Goal: Use online tool/utility: Utilize a website feature to perform a specific function

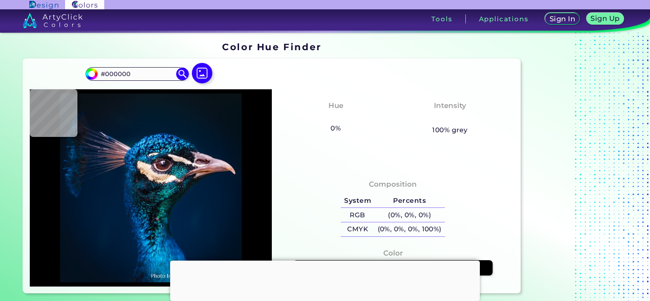
scroll to position [85, 0]
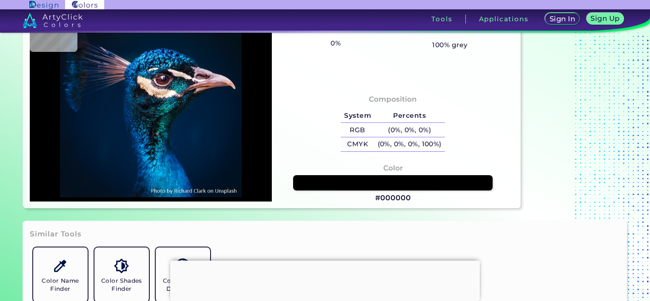
type input "#001225"
type input "#001226"
type input "#001934"
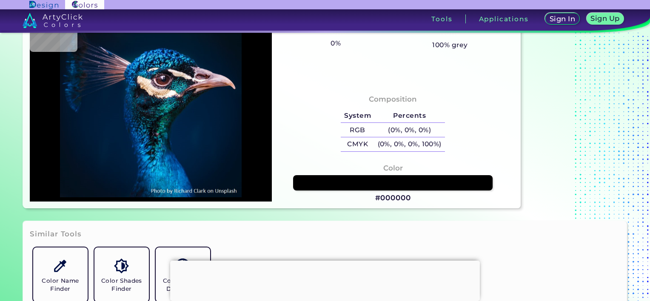
type input "#001934"
type input "#002d68"
type input "#002D68"
type input "#004f9c"
type input "#004F9C"
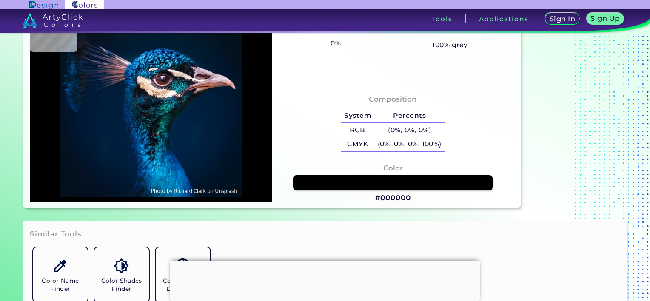
type input "#066baa"
type input "#066BAA"
type input "#0b9bca"
type input "#0B9BCA"
type input "#027583"
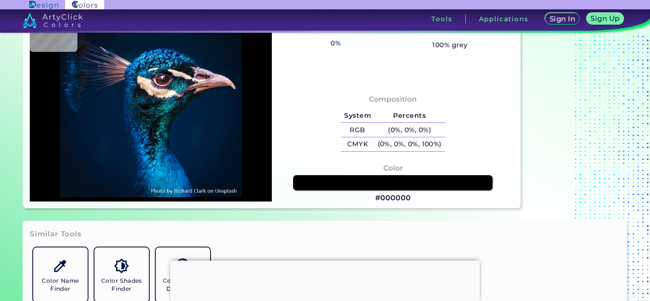
type input "#027583"
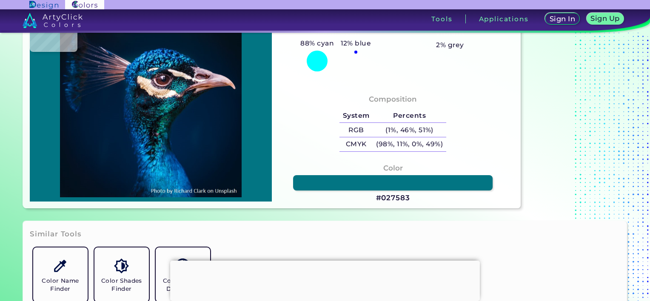
type input "#037388"
type input "#046098"
type input "#074050"
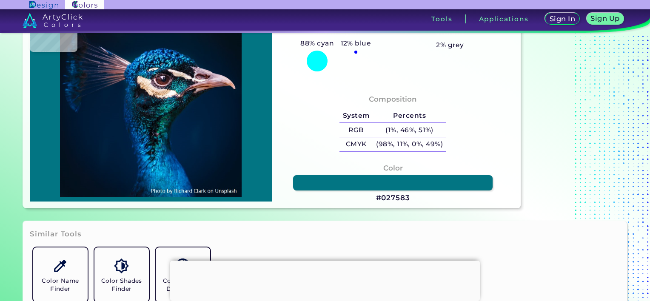
type input "#074050"
type input "#0183c9"
type input "#0183C9"
type input "#02407b"
type input "#02407B"
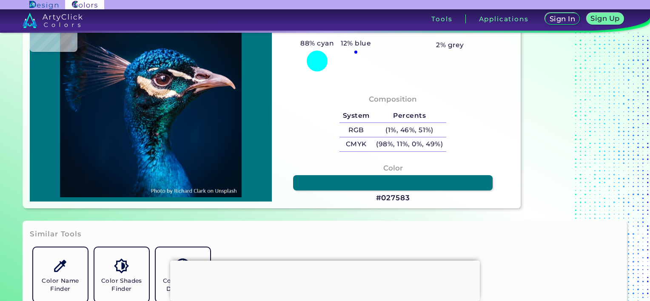
type input "#063e7d"
type input "#063E7D"
type input "#00306a"
type input "#00306A"
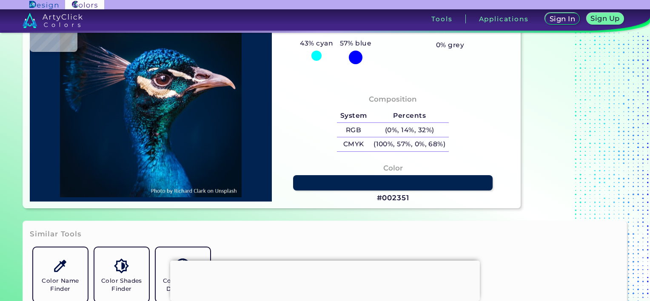
type input "#002351"
type input "#00386f"
type input "#00386F"
type input "#022752"
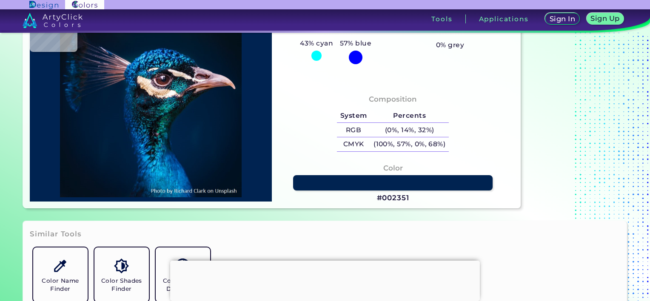
type input "#022752"
type input "#00203e"
type input "#00203E"
type input "#00213d"
type input "#00213D"
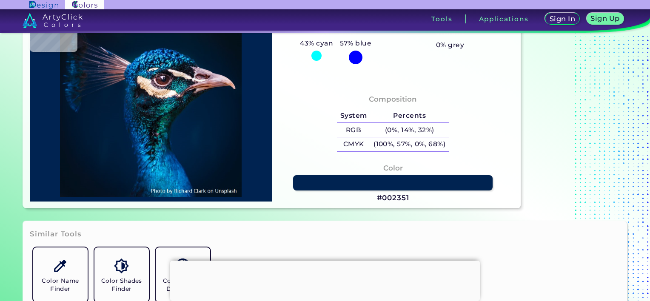
type input "#00203c"
type input "#00203C"
type input "#02203c"
type input "#02203C"
type input "#001d3a"
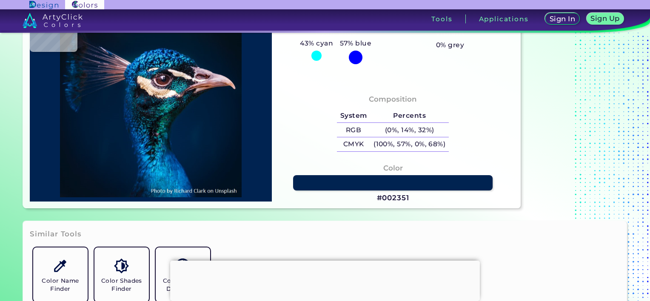
type input "#001D3A"
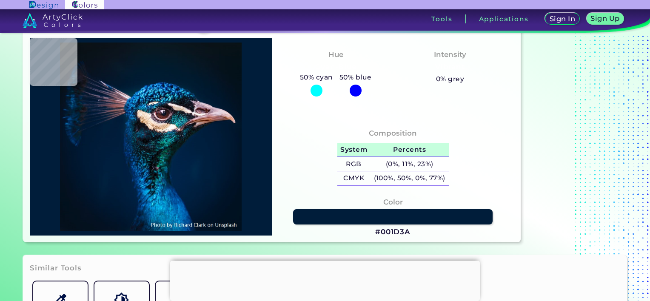
scroll to position [0, 0]
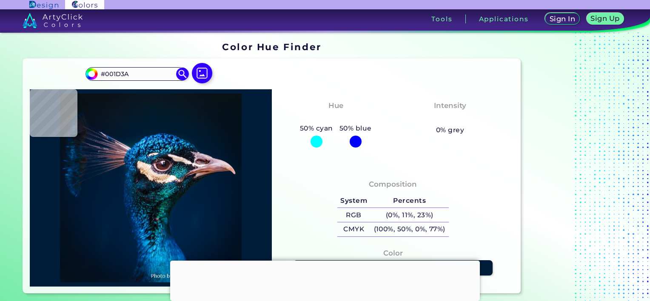
type input "#000000"
type input "#081116"
type input "#071216"
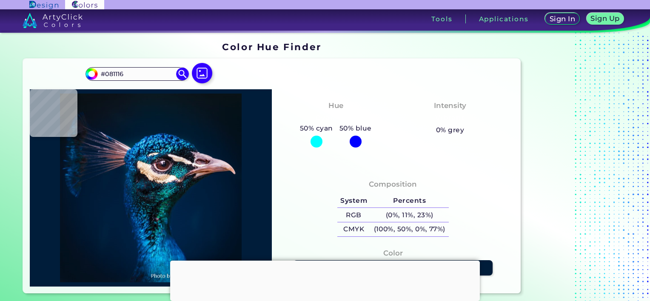
type input "#071216"
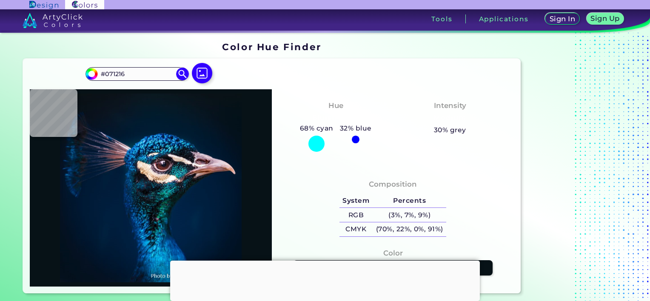
type input "#071217"
type input "#061117"
type input "#051117"
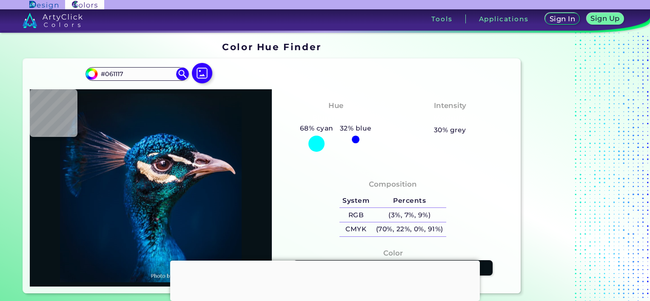
type input "#051117"
type input "#05121b"
type input "#05121B"
type input "#071522"
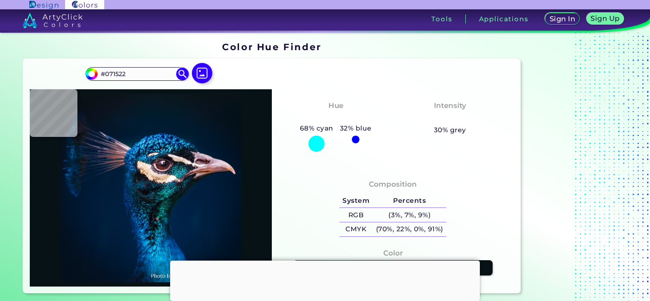
type input "#031829"
type input "#021829"
type input "#031927"
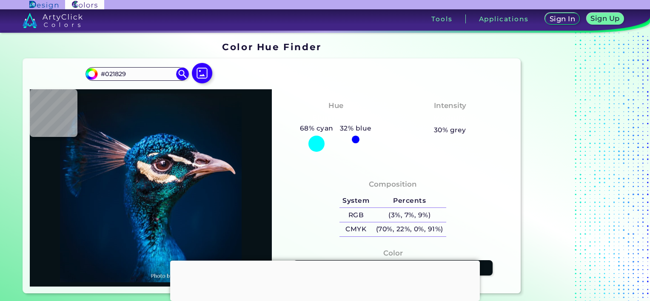
type input "#031927"
type input "#061824"
type input "#09161e"
type input "#09161E"
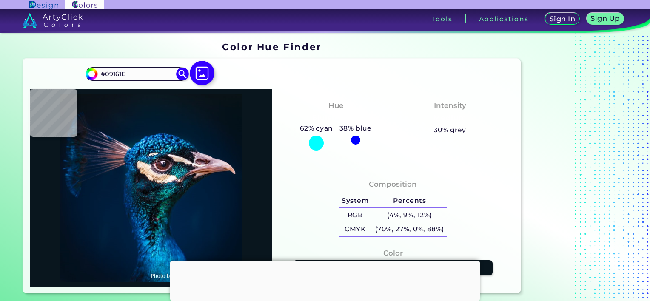
click at [208, 69] on img at bounding box center [202, 73] width 25 height 25
click at [0, 0] on input "file" at bounding box center [0, 0] width 0 height 0
type input "#041119"
type input "#09131d"
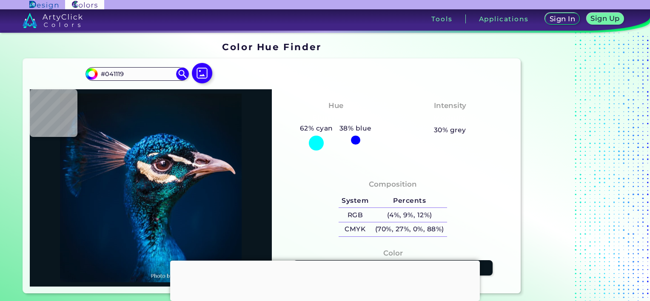
type input "#09131D"
type input "#09181f"
type input "#09181F"
click at [205, 68] on img at bounding box center [202, 73] width 25 height 25
click at [0, 0] on input "file" at bounding box center [0, 0] width 0 height 0
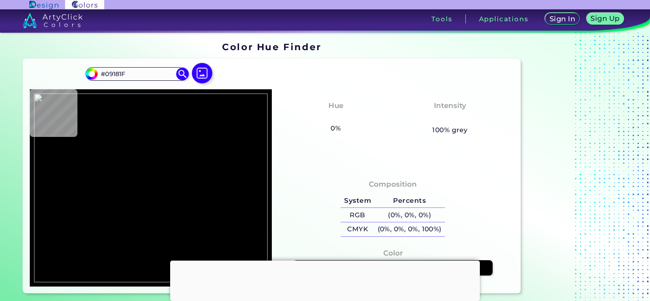
type input "#000000"
type input "#c7c7c7"
type input "#C7C7C7"
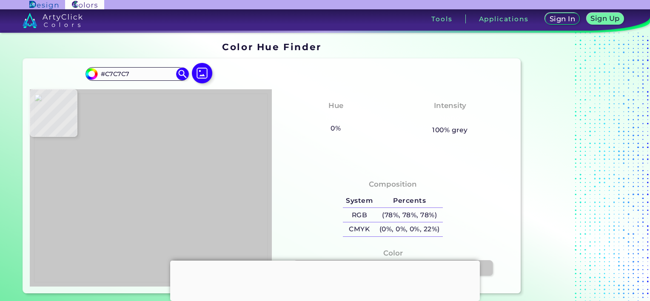
type input "#b39278"
type input "#B39278"
type input "#6c5b48"
type input "#6C5B48"
type input "#b6b2ae"
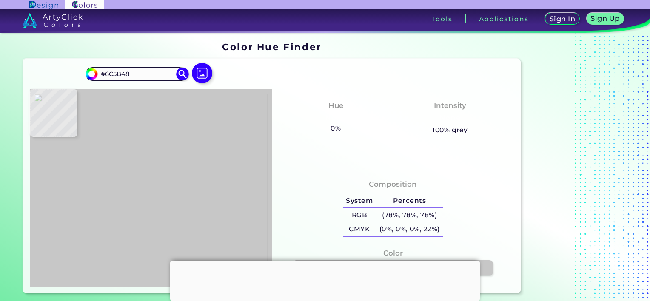
type input "#B6B2AE"
type input "#393530"
type input "#393631"
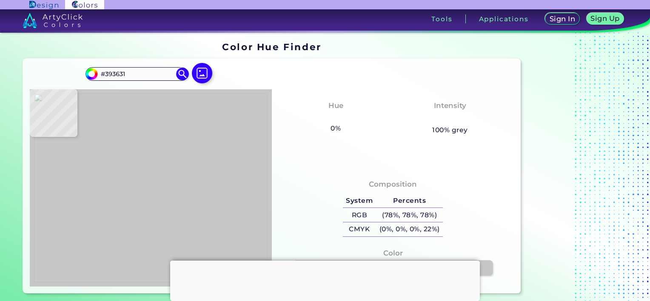
type input "#9a9697"
type input "#9A9697"
type input "#c7c7c5"
type input "#C7C7C5"
type input "#555350"
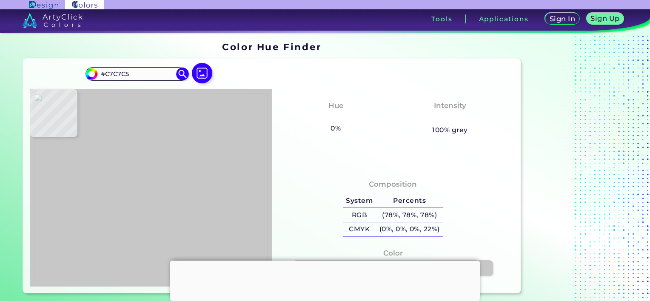
type input "#555350"
type input "#302c29"
type input "#302C29"
type input "#c0c0bf"
type input "#C0C0BF"
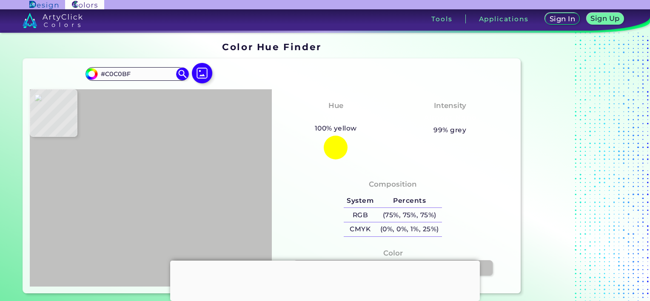
type input "#838686"
type input "#c7c7c6"
type input "#C7C7C6"
type input "#c7c7c7"
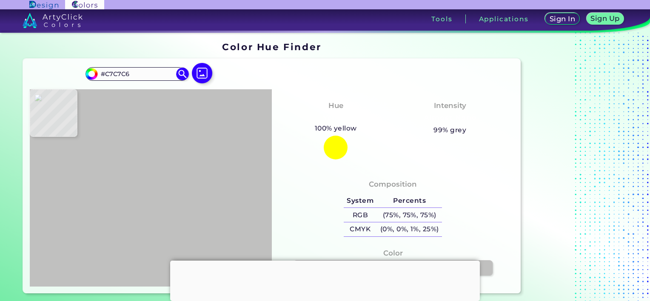
type input "#C7C7C7"
type input "#5a504e"
type input "#5A504E"
type input "#c7c7c7"
type input "#C7C7C7"
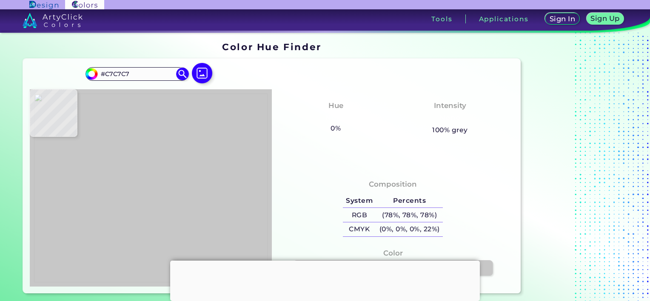
type input "#1f1f18"
type input "#1F1F18"
type input "#af7e60"
type input "#AF7E60"
type input "#322b26"
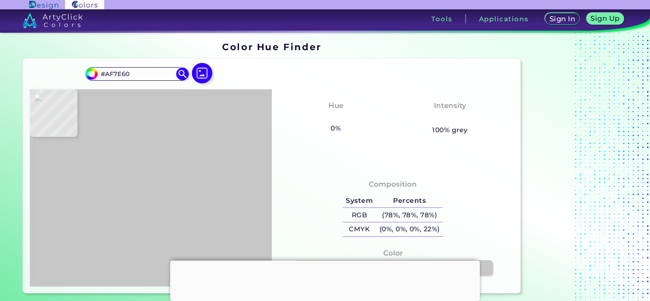
type input "#322B26"
type input "#201d1a"
type input "#201D1A"
type input "#2f2f2d"
type input "#2F2F2D"
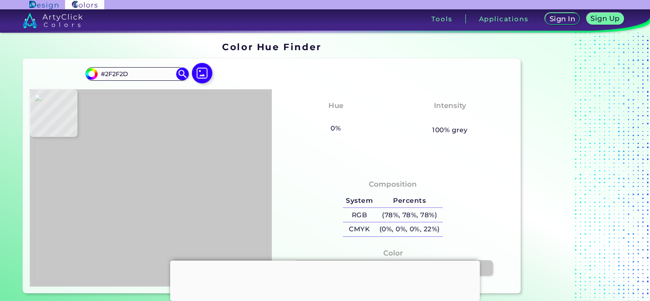
type input "#292826"
type input "#3b3532"
type input "#3B3532"
type input "#413428"
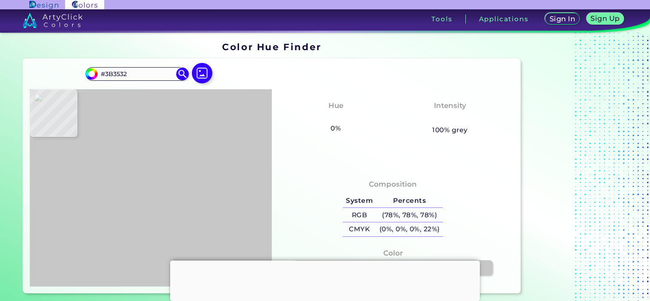
type input "#413428"
type input "#673928"
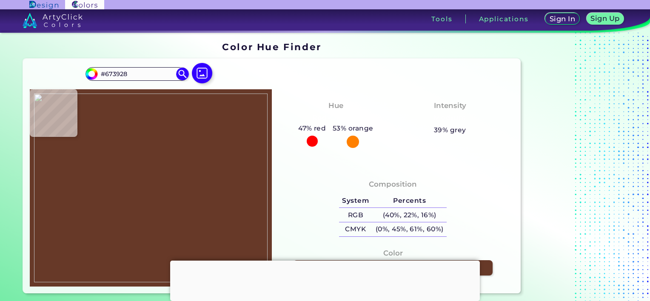
type input "#6c4534"
type input "#6C4534"
type input "#5a3529"
type input "#5A3529"
type input "#2a231e"
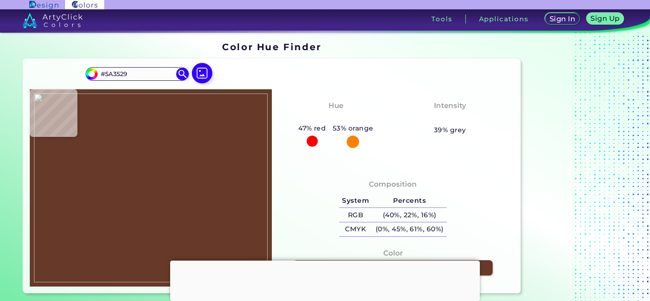
type input "#2A231E"
type input "#4c4743"
type input "#4C4743"
type input "#322e2b"
type input "#322E2B"
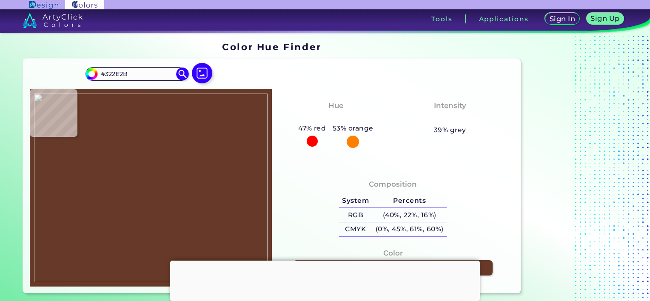
type input "#36322f"
type input "#36322F"
type input "#282421"
type input "#37322e"
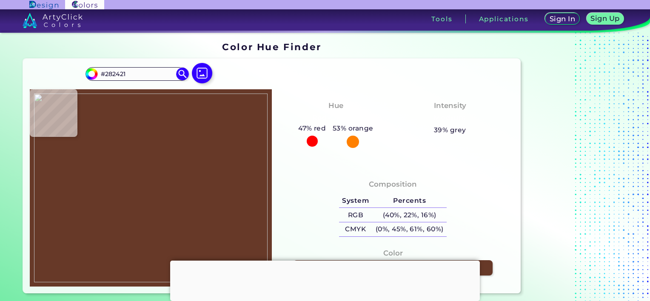
type input "#37322E"
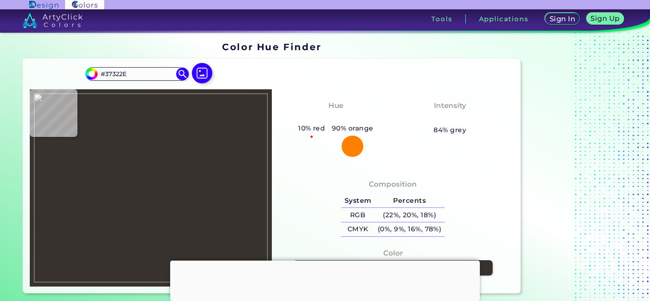
type input "#302b27"
type input "#302B27"
type input "#2c2723"
type input "#2C2723"
type input "#322d29"
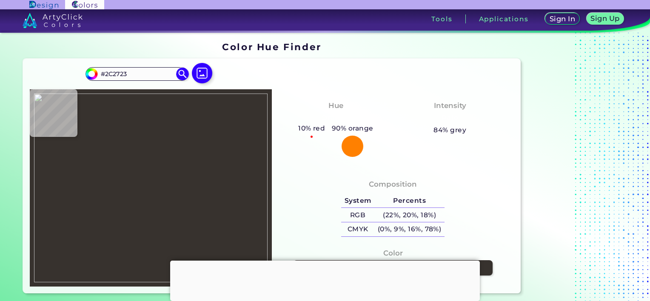
type input "#322D29"
type input "#36312d"
type input "#36312D"
type input "#26211d"
type input "#26211D"
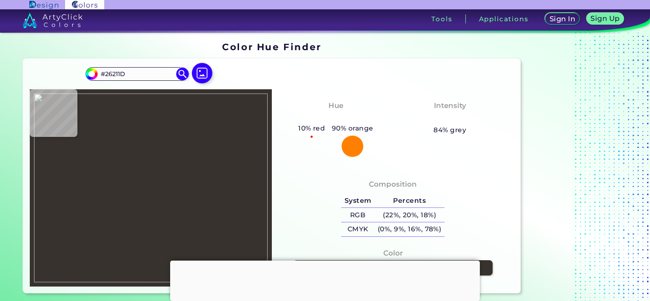
type input "#322d29"
type input "#322D29"
type input "#39312a"
type input "#39312A"
type input "#30271e"
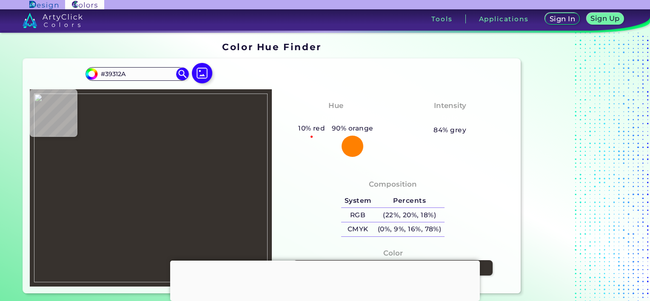
type input "#30271E"
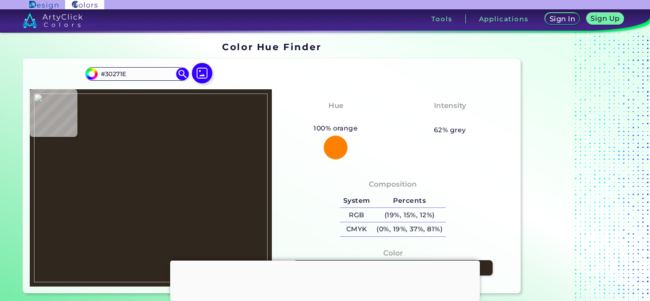
type input "#4b453c"
type input "#4B453C"
type input "#3a322e"
type input "#3A322E"
type input "#3b3130"
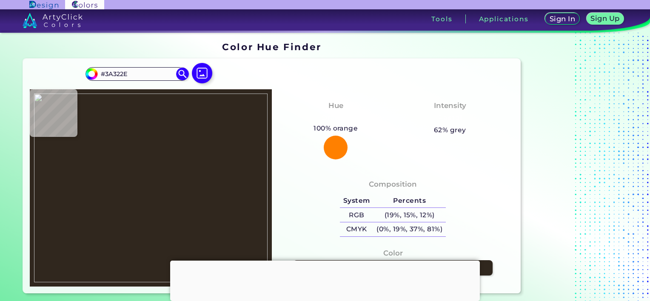
type input "#3B3130"
type input "#3d3a35"
type input "#3D3A35"
type input "#3c3833"
type input "#3C3833"
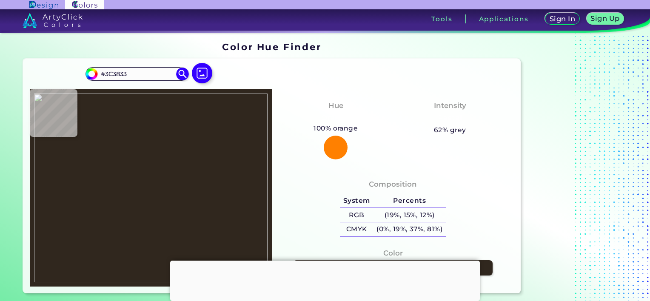
type input "#655b56"
type input "#655B56"
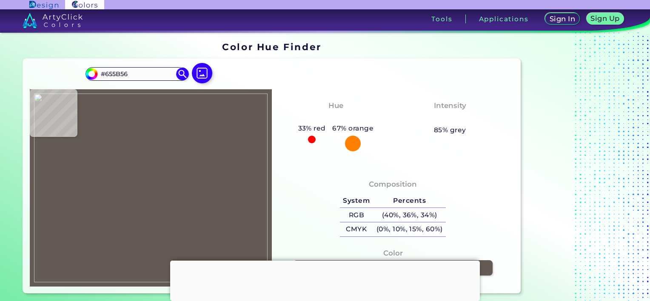
type input "#7d7369"
type input "#7D7369"
type input "#87756e"
type input "#87756E"
type input "#81776c"
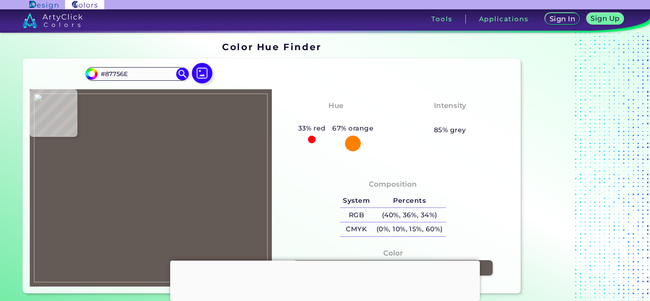
type input "#81776C"
type input "#7d7868"
type input "#7D7868"
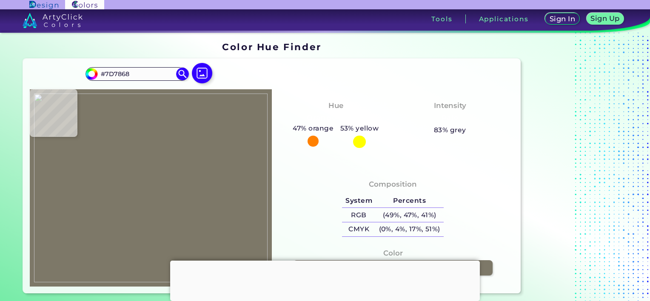
type input "#81776c"
type input "#81776C"
type input "#7d796c"
type input "#7D796C"
type input "#7a776b"
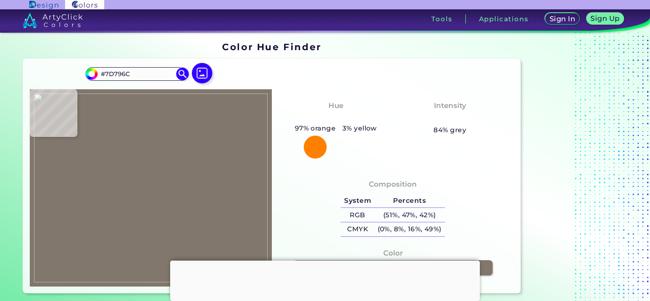
type input "#7A776B"
type input "#807368"
type input "#7e7367"
type input "#7E7367"
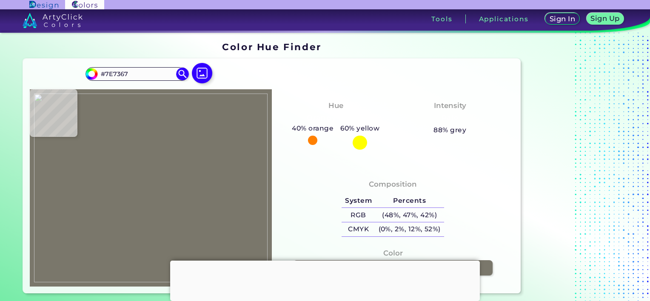
type input "#7c7465"
type input "#7C7465"
type input "#7c7566"
type input "#7C7566"
click at [90, 189] on img at bounding box center [151, 188] width 234 height 189
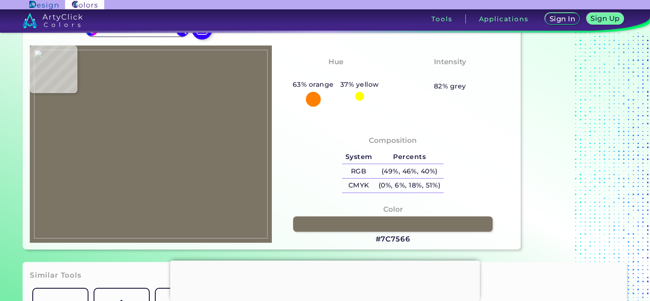
scroll to position [43, 0]
